Goal: Contribute content: Add original content to the website for others to see

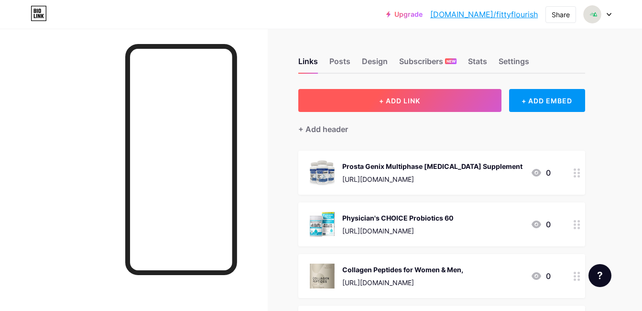
click at [437, 96] on button "+ ADD LINK" at bounding box center [399, 100] width 203 height 23
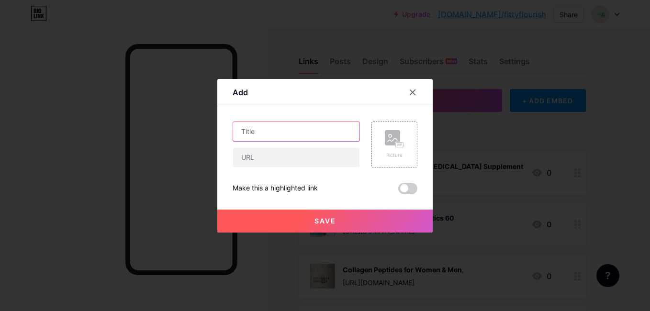
click at [305, 129] on input "text" at bounding box center [296, 131] width 126 height 19
paste input "Seed DS-01 Daily Synbiotic"
type input "Seed DS-01 Daily Synbiotic"
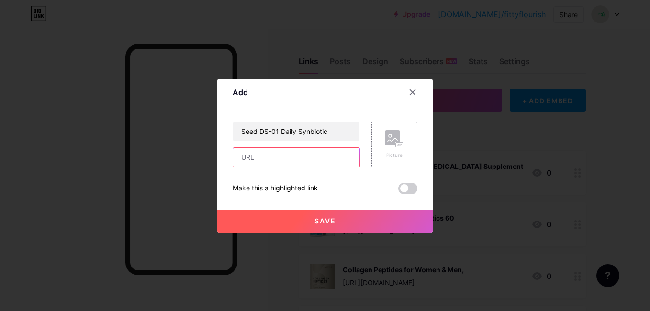
click at [302, 153] on input "text" at bounding box center [296, 157] width 126 height 19
paste input "[URL][DOMAIN_NAME]"
type input "[URL][DOMAIN_NAME]"
click at [378, 143] on div "Picture" at bounding box center [394, 144] width 46 height 46
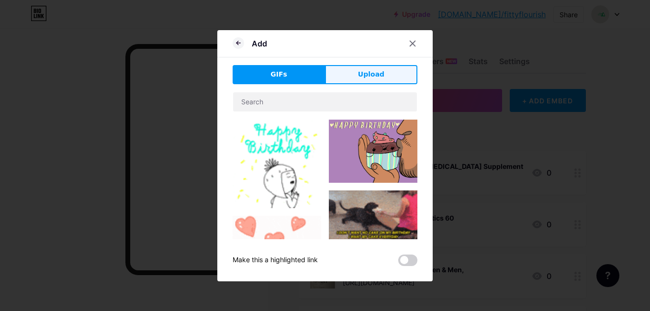
click at [368, 76] on span "Upload" at bounding box center [371, 74] width 26 height 10
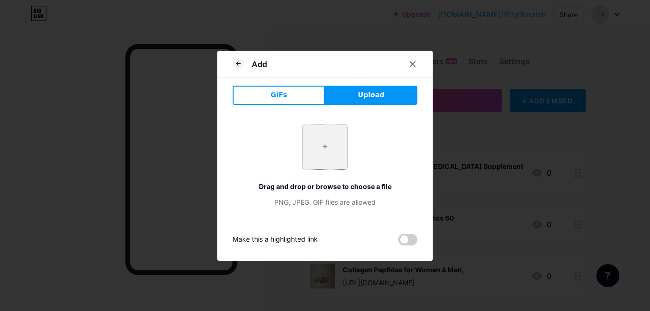
click at [321, 145] on input "file" at bounding box center [324, 146] width 45 height 45
type input "C:\fakepath\Seed DS-01 Daily Synbiotic.jpg"
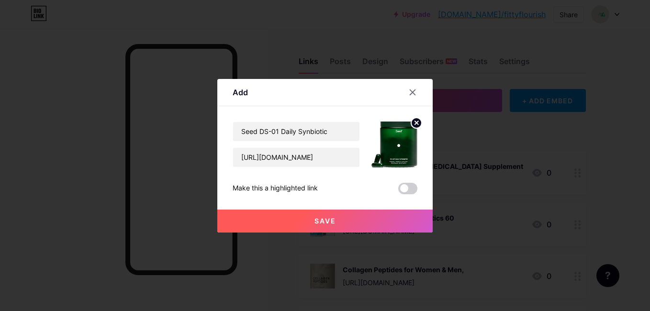
click at [341, 218] on button "Save" at bounding box center [324, 220] width 215 height 23
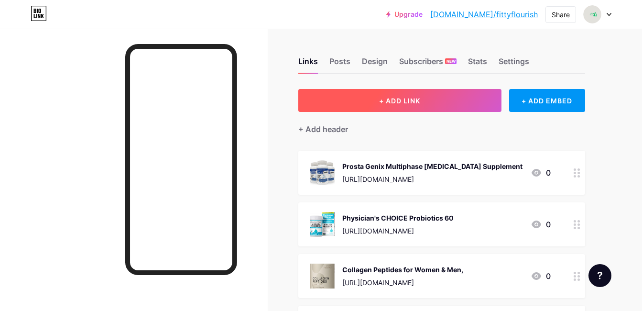
click at [379, 103] on span "+ ADD LINK" at bounding box center [399, 101] width 41 height 8
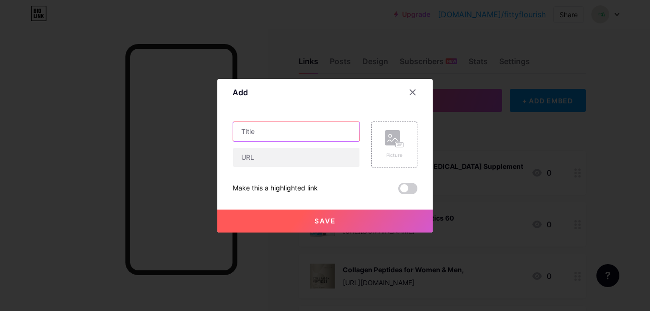
click at [329, 130] on input "text" at bounding box center [296, 131] width 126 height 19
paste input "Visbiome® GI Care - High Potency Probiotic"
click at [273, 131] on input "Visbiome® GI Care - High Potency Probiotic" at bounding box center [296, 131] width 126 height 19
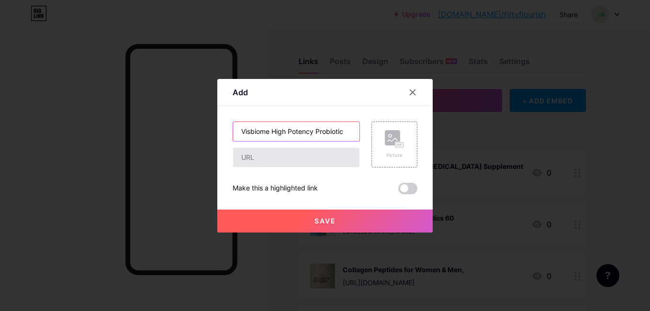
type input "Visbiome High Potency Probiotic"
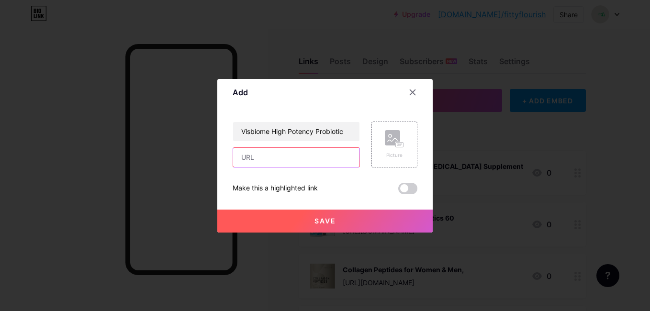
click at [349, 154] on input "text" at bounding box center [296, 157] width 126 height 19
paste input "[URL][DOMAIN_NAME]"
type input "[URL][DOMAIN_NAME]"
click at [398, 142] on rect at bounding box center [399, 145] width 9 height 6
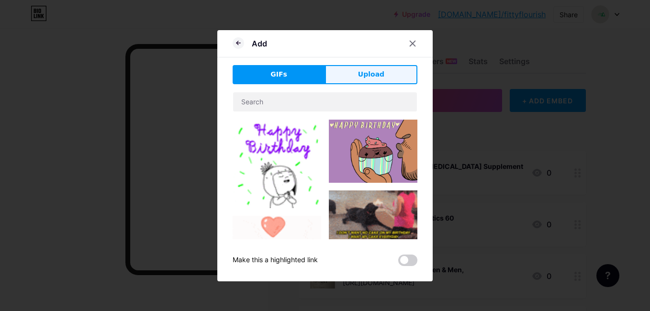
click at [358, 77] on span "Upload" at bounding box center [371, 74] width 26 height 10
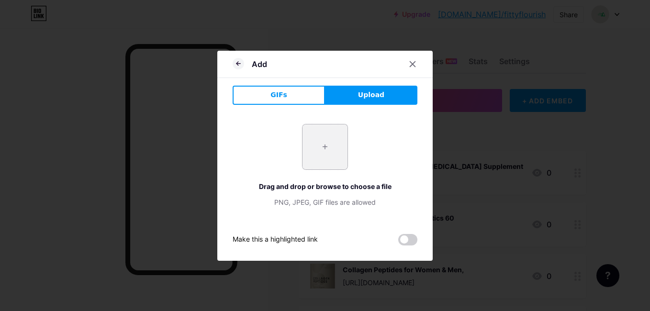
click at [333, 143] on input "file" at bounding box center [324, 146] width 45 height 45
type input "C:\fakepath\Visbiome® GI Care - High Potency Probiotic.jpg"
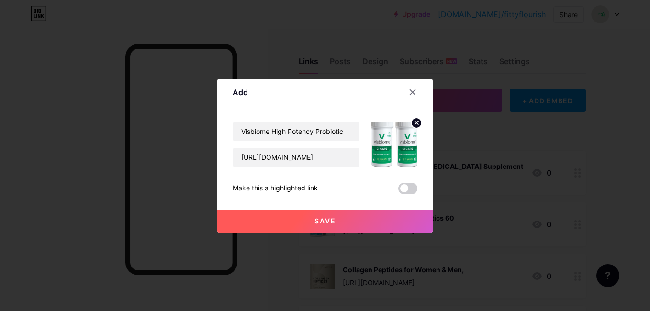
click at [309, 220] on button "Save" at bounding box center [324, 220] width 215 height 23
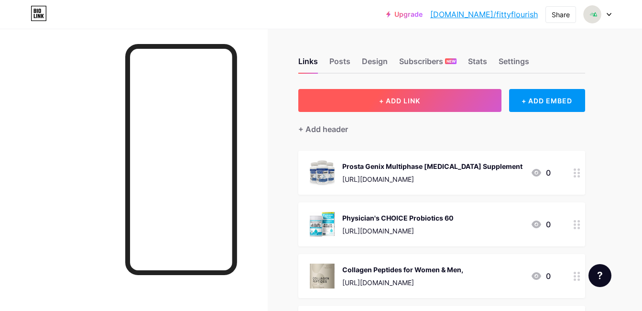
click at [402, 104] on span "+ ADD LINK" at bounding box center [399, 101] width 41 height 8
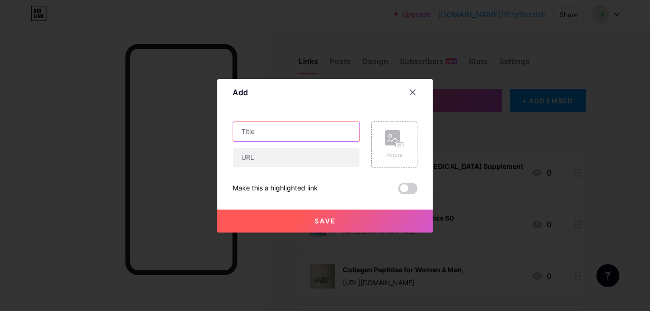
click at [312, 132] on input "text" at bounding box center [296, 131] width 126 height 19
paste input "YOSUDA Water Rowing Machines"
type input "YOSUDA Water Rowing Machines"
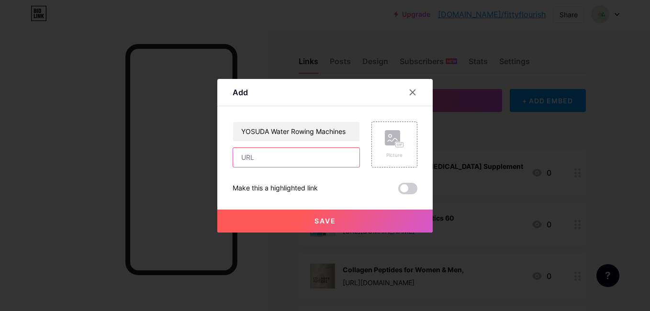
click at [306, 157] on input "text" at bounding box center [296, 157] width 126 height 19
paste input "[URL][DOMAIN_NAME]"
type input "[URL][DOMAIN_NAME]"
click at [396, 143] on rect at bounding box center [400, 144] width 8 height 5
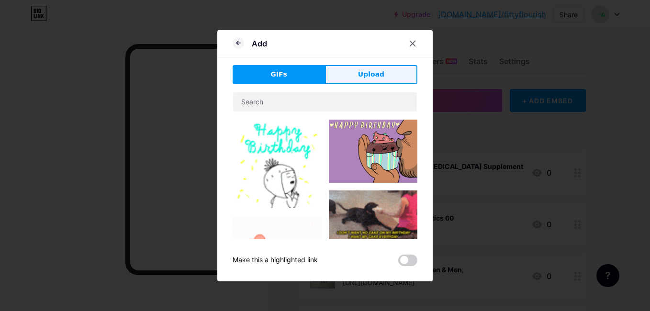
click at [368, 77] on span "Upload" at bounding box center [371, 74] width 26 height 10
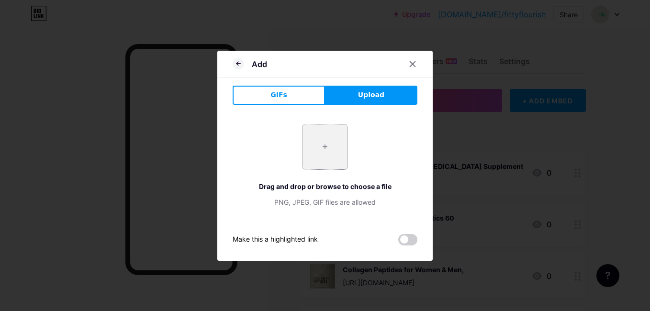
click at [333, 140] on input "file" at bounding box center [324, 146] width 45 height 45
type input "C:\fakepath\YOSUDA Water Rowing Machines.jpg"
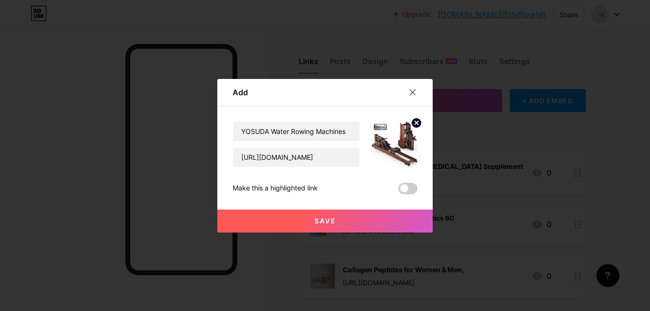
click at [322, 217] on span "Save" at bounding box center [325, 221] width 22 height 8
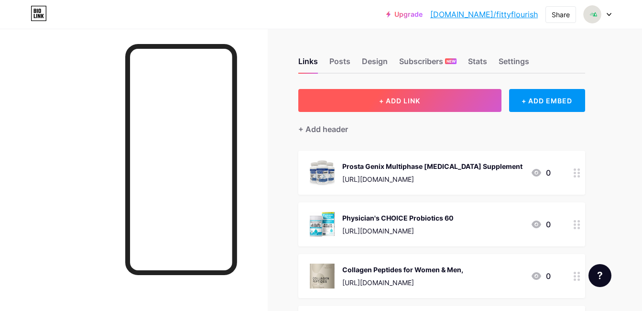
click at [396, 94] on button "+ ADD LINK" at bounding box center [399, 100] width 203 height 23
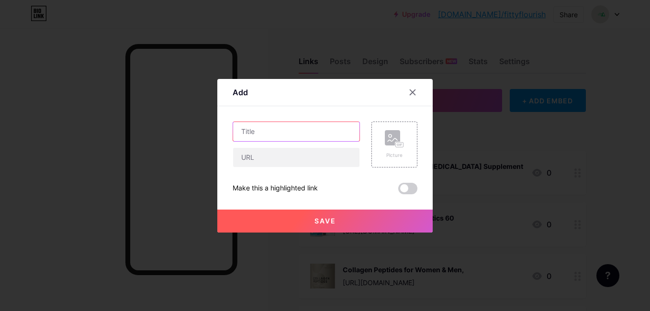
click at [338, 129] on input "text" at bounding box center [296, 131] width 126 height 19
type input "multi functional gym exercise stand"
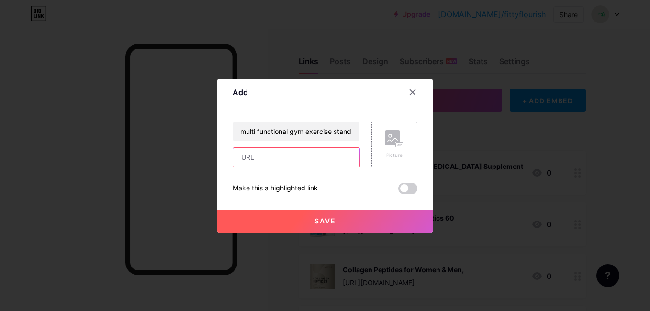
click at [331, 156] on input "text" at bounding box center [296, 157] width 126 height 19
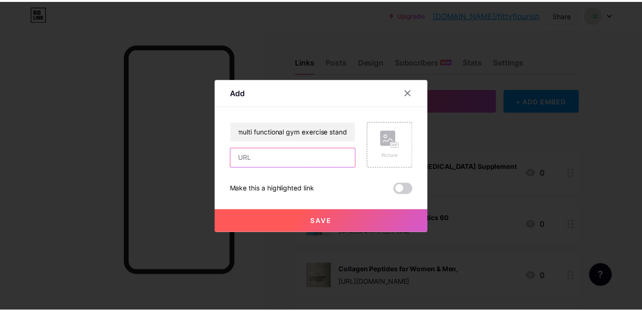
scroll to position [0, 0]
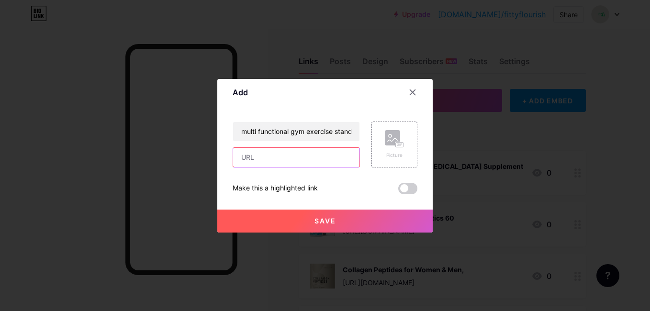
paste input "[URL][DOMAIN_NAME]"
type input "[URL][DOMAIN_NAME]"
click at [377, 142] on div "Picture" at bounding box center [394, 144] width 46 height 46
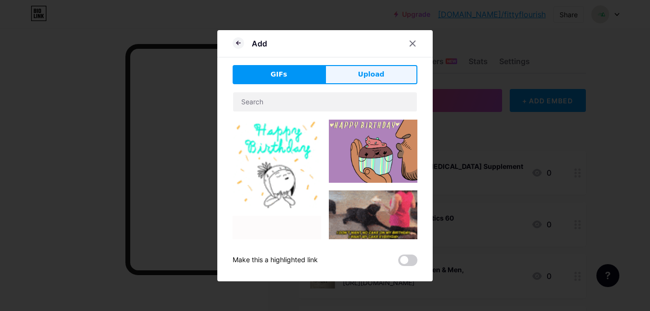
click at [367, 76] on span "Upload" at bounding box center [371, 74] width 26 height 10
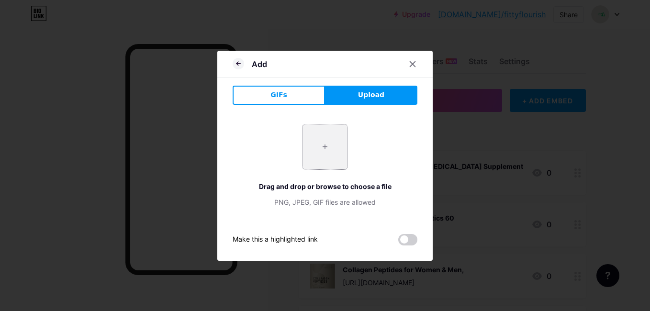
click at [322, 150] on input "file" at bounding box center [324, 146] width 45 height 45
type input "C:\fakepath\muti functional gym stand.jpg"
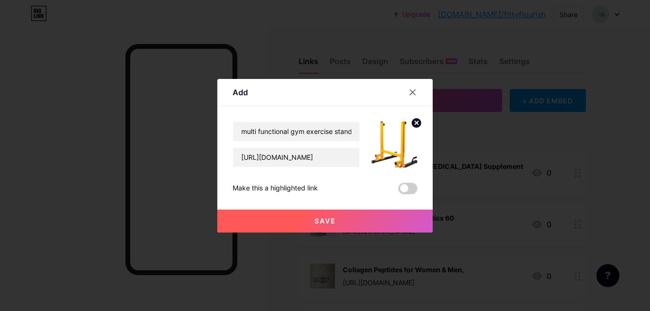
click at [295, 221] on button "Save" at bounding box center [324, 220] width 215 height 23
